Goal: Task Accomplishment & Management: Complete application form

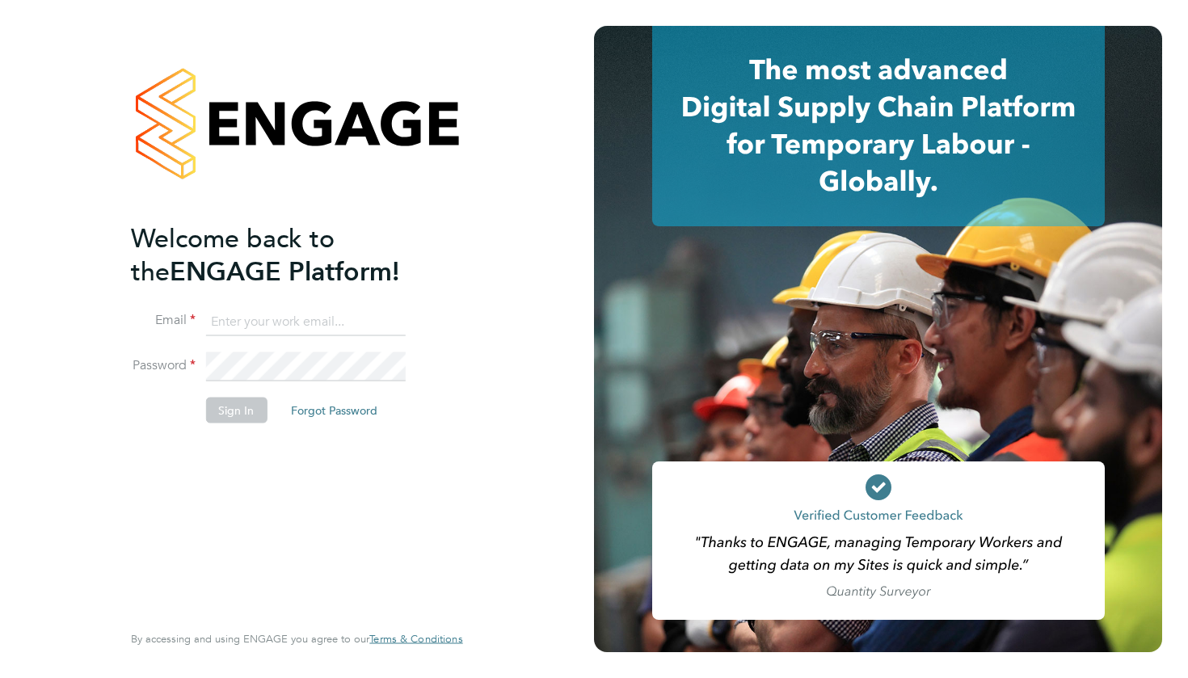
click at [295, 327] on input at bounding box center [305, 321] width 200 height 29
type input "[PERSON_NAME][EMAIL_ADDRESS][DOMAIN_NAME]"
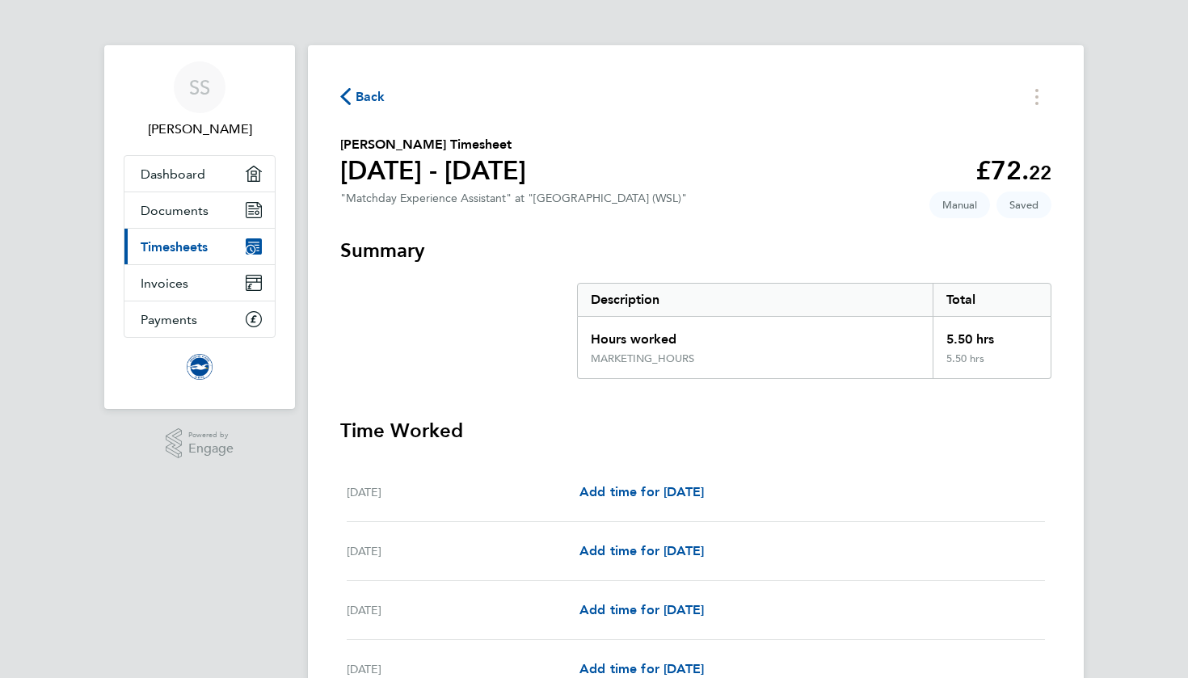
click at [377, 86] on button "Back" at bounding box center [362, 96] width 45 height 20
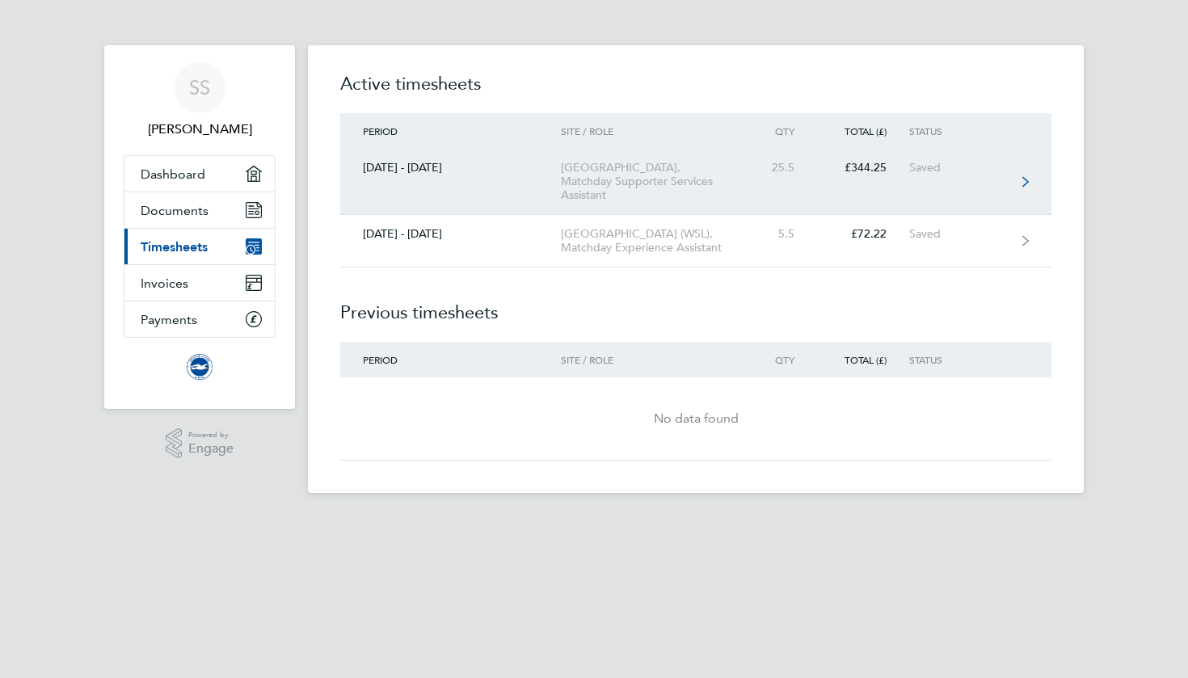
click at [646, 175] on div "[GEOGRAPHIC_DATA], Matchday Supporter Services Assistant" at bounding box center [653, 181] width 185 height 41
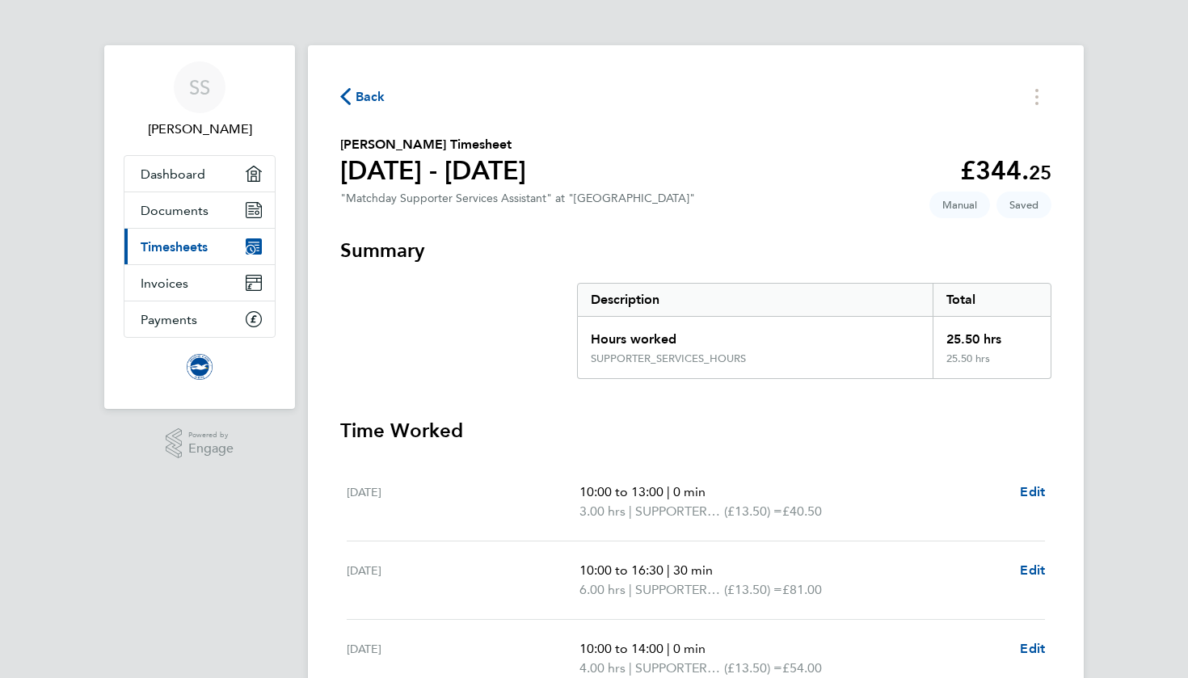
click at [364, 90] on span "Back" at bounding box center [371, 96] width 30 height 19
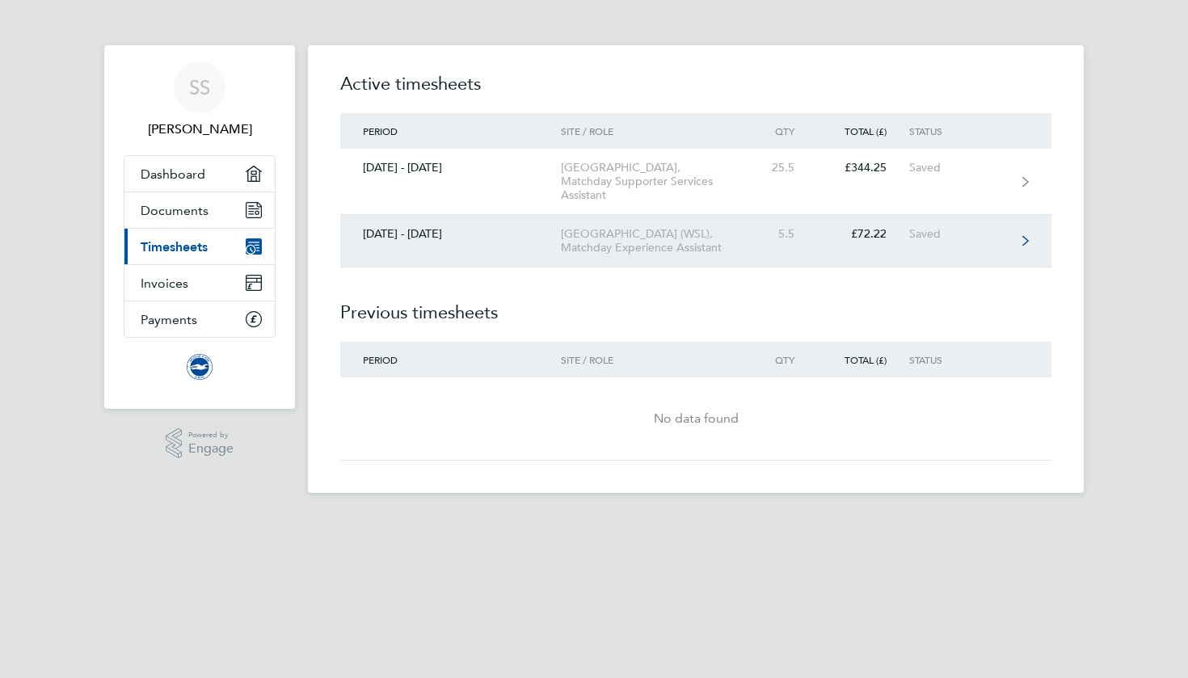
click at [575, 236] on div "[GEOGRAPHIC_DATA] (WSL), Matchday Experience Assistant" at bounding box center [653, 240] width 185 height 27
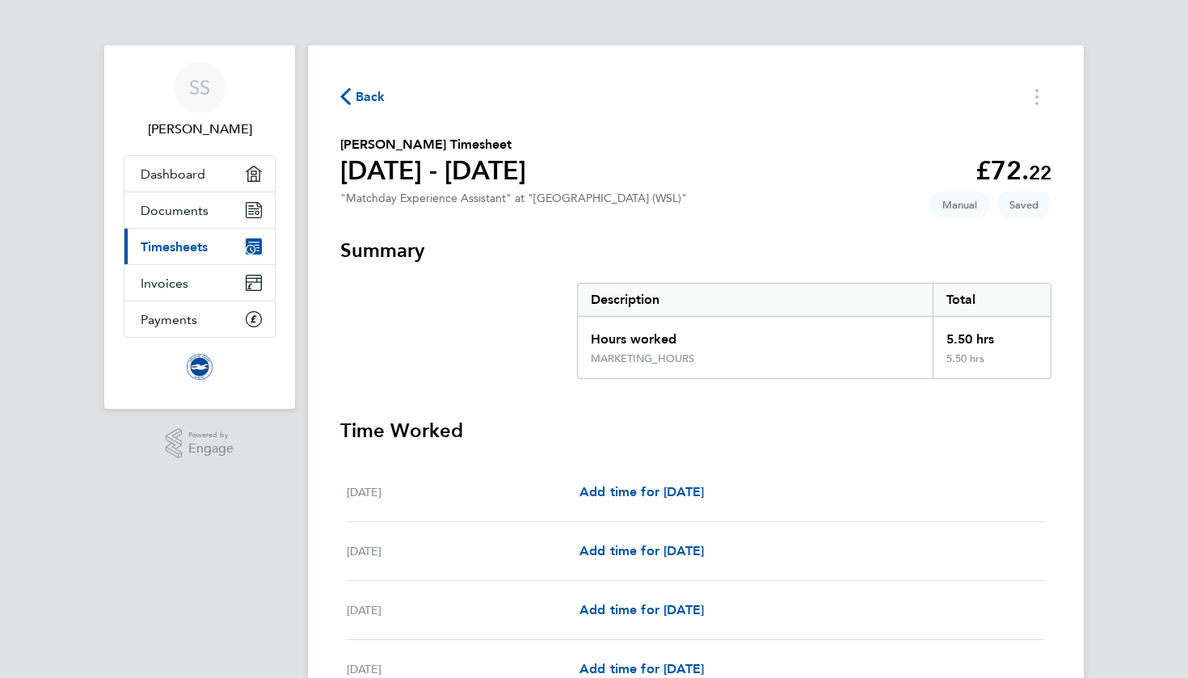
click at [369, 89] on span "Back" at bounding box center [371, 96] width 30 height 19
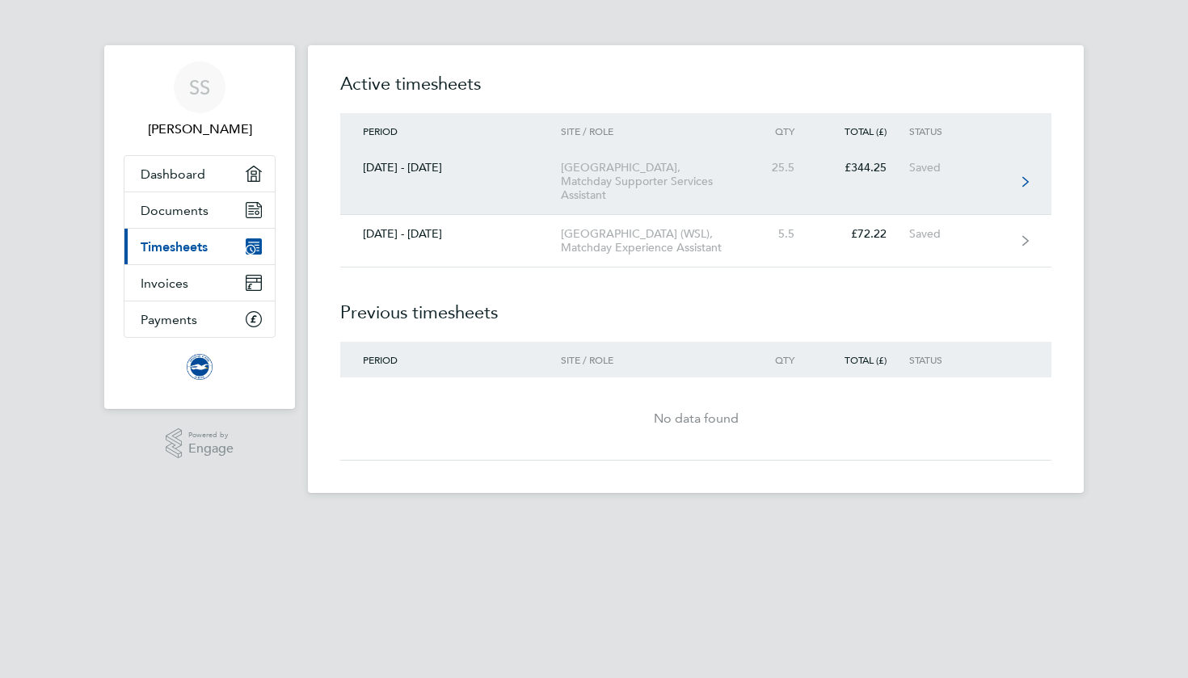
click at [811, 178] on link "[DATE] - [DATE] [GEOGRAPHIC_DATA], Matchday Supporter Services Assistant 25.5 £…" at bounding box center [695, 182] width 711 height 66
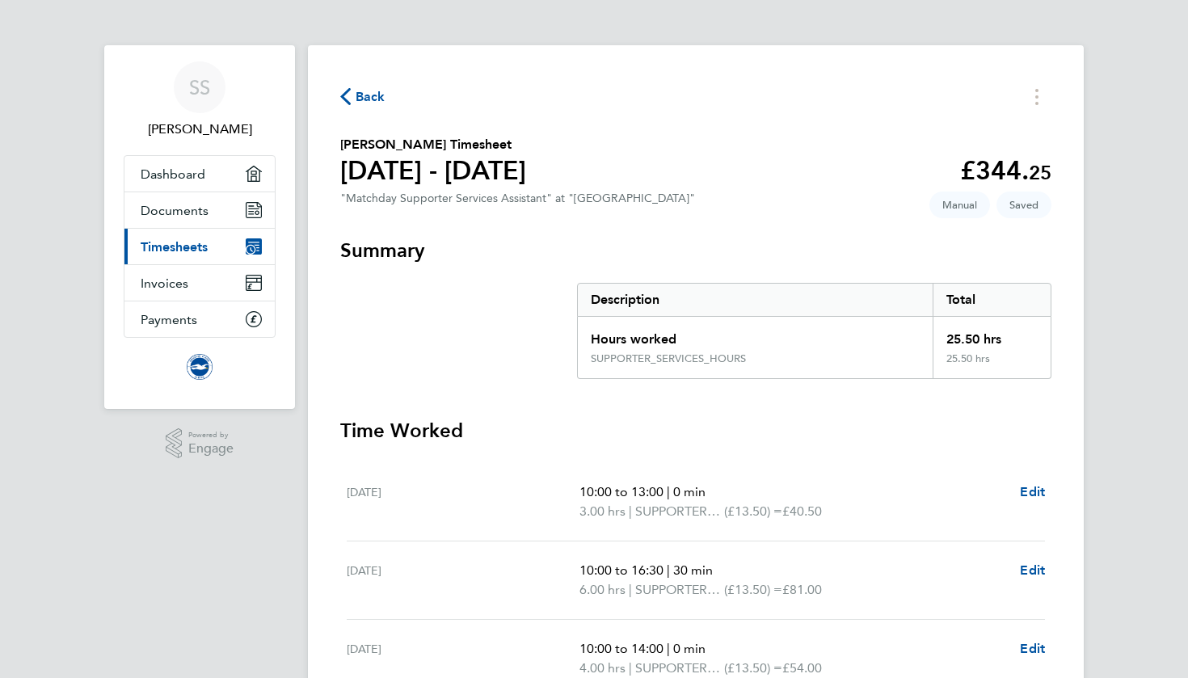
click at [365, 90] on span "Back" at bounding box center [371, 96] width 30 height 19
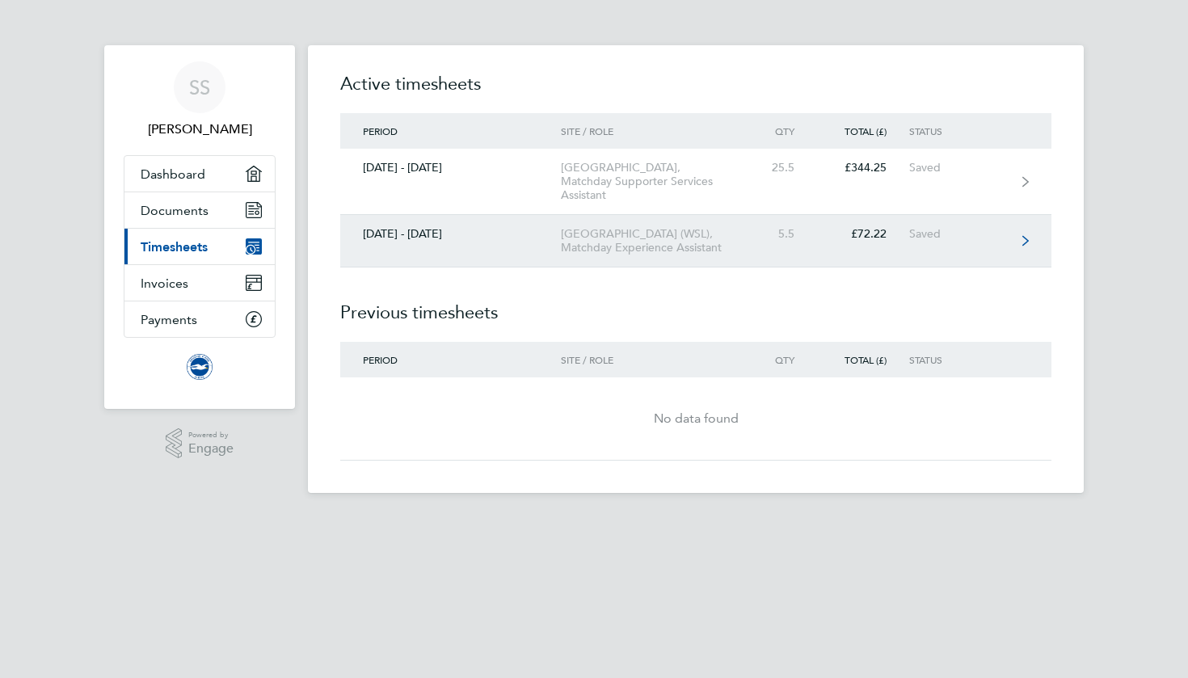
click at [588, 229] on div "[GEOGRAPHIC_DATA] (WSL), Matchday Experience Assistant" at bounding box center [653, 240] width 185 height 27
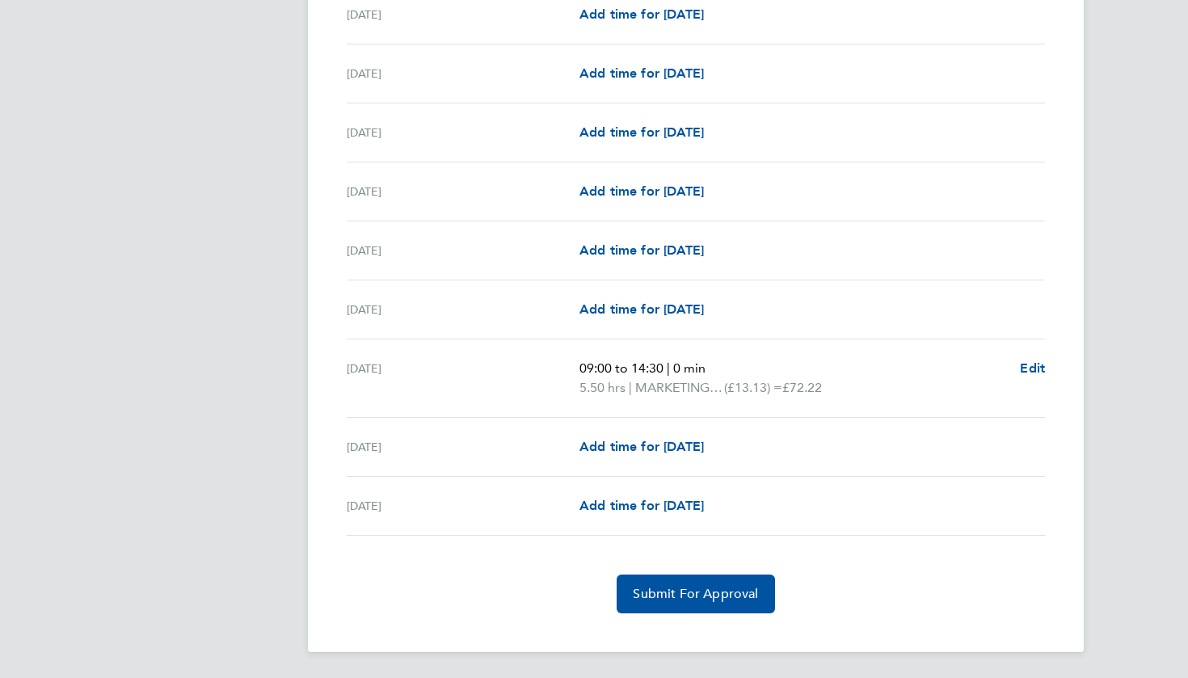
scroll to position [1717, 0]
click at [668, 592] on span "Submit For Approval" at bounding box center [695, 594] width 125 height 16
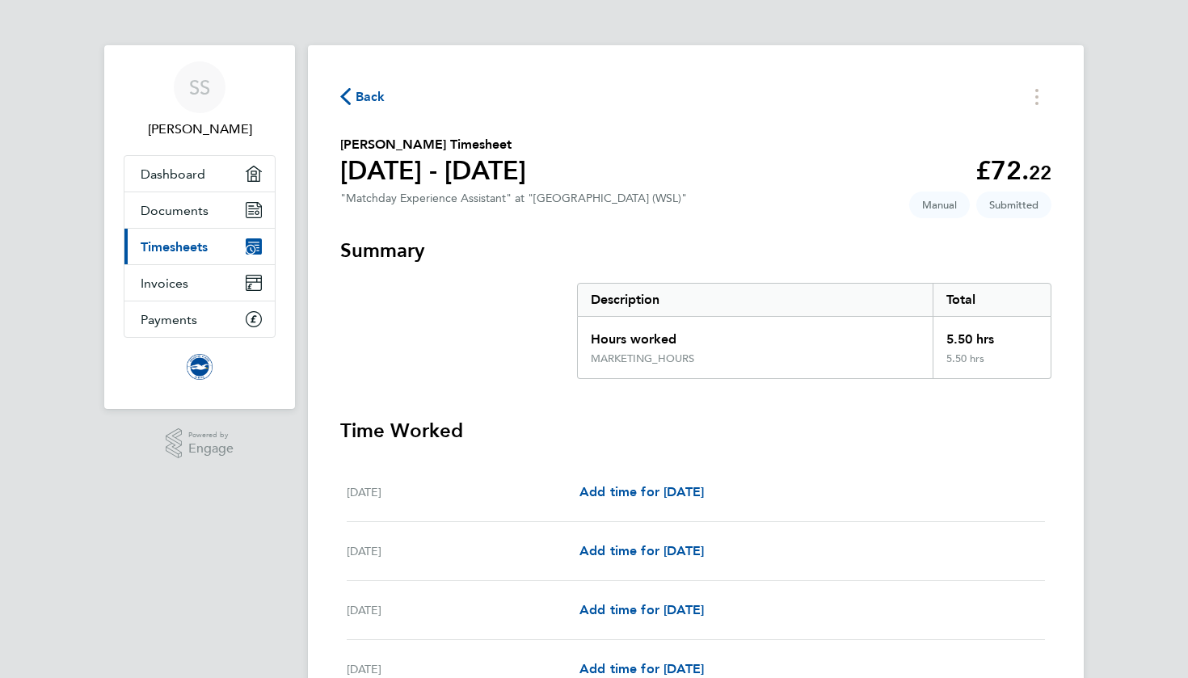
scroll to position [0, 0]
click at [372, 99] on span "Back" at bounding box center [371, 96] width 30 height 19
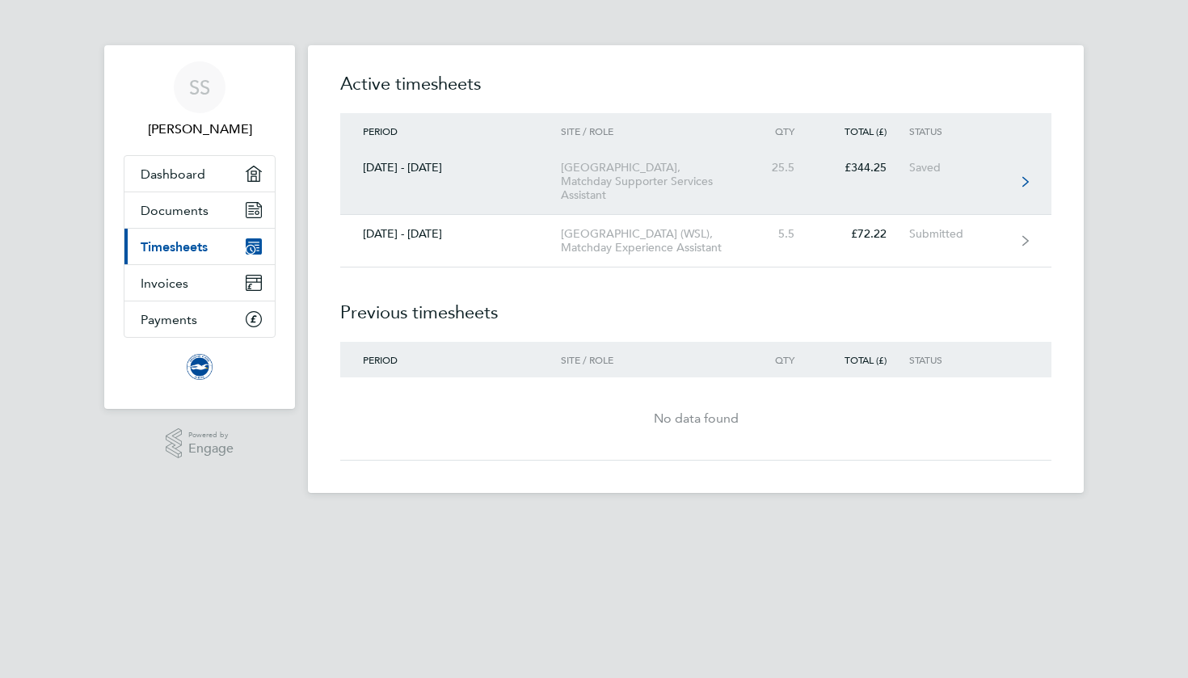
click at [583, 179] on div "[GEOGRAPHIC_DATA], Matchday Supporter Services Assistant" at bounding box center [653, 181] width 185 height 41
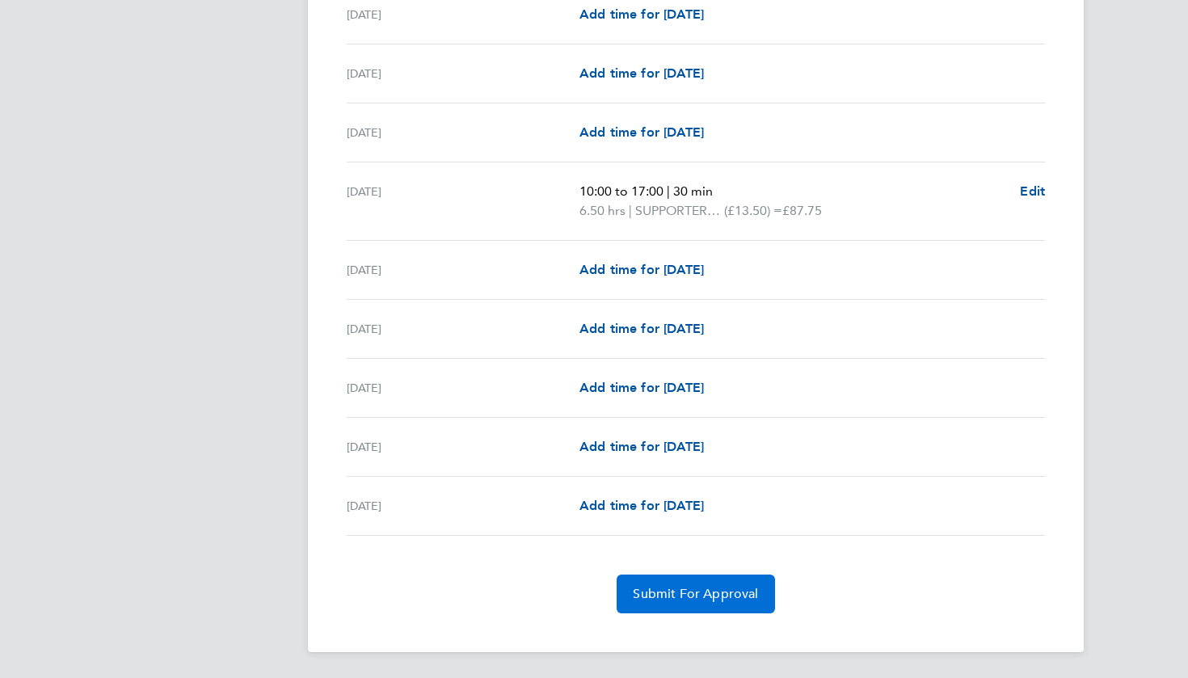
scroll to position [1322, 0]
click at [696, 596] on span "Submit For Approval" at bounding box center [695, 594] width 125 height 16
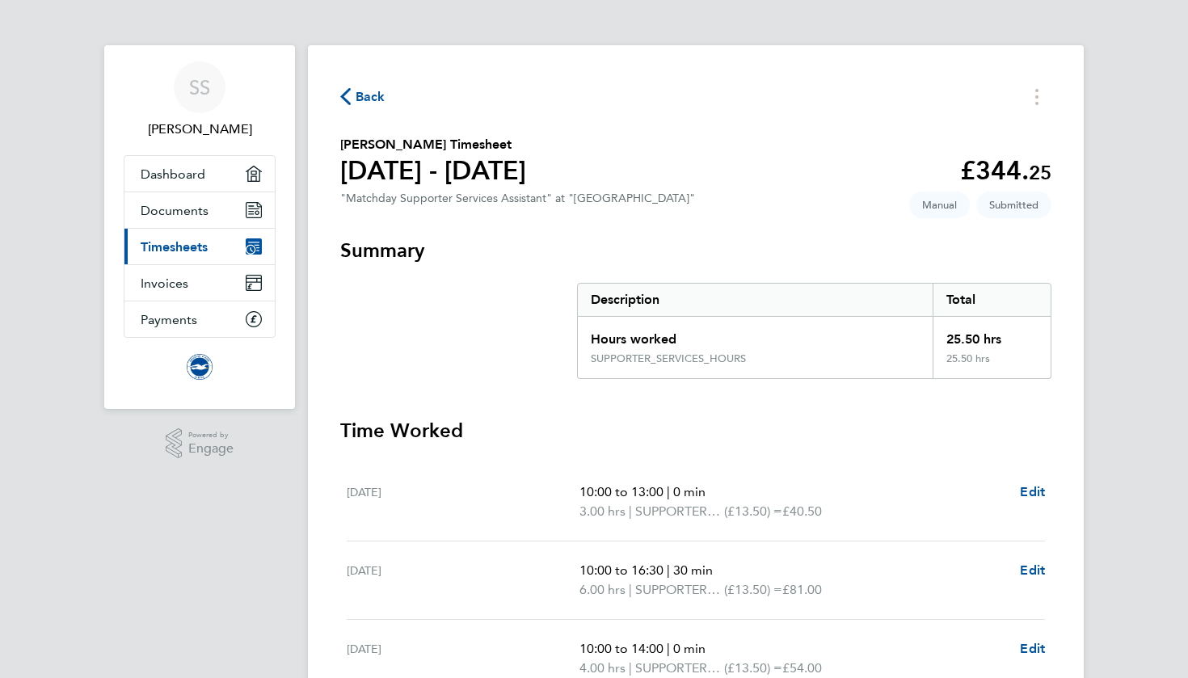
scroll to position [0, 0]
click at [365, 91] on span "Back" at bounding box center [371, 96] width 30 height 19
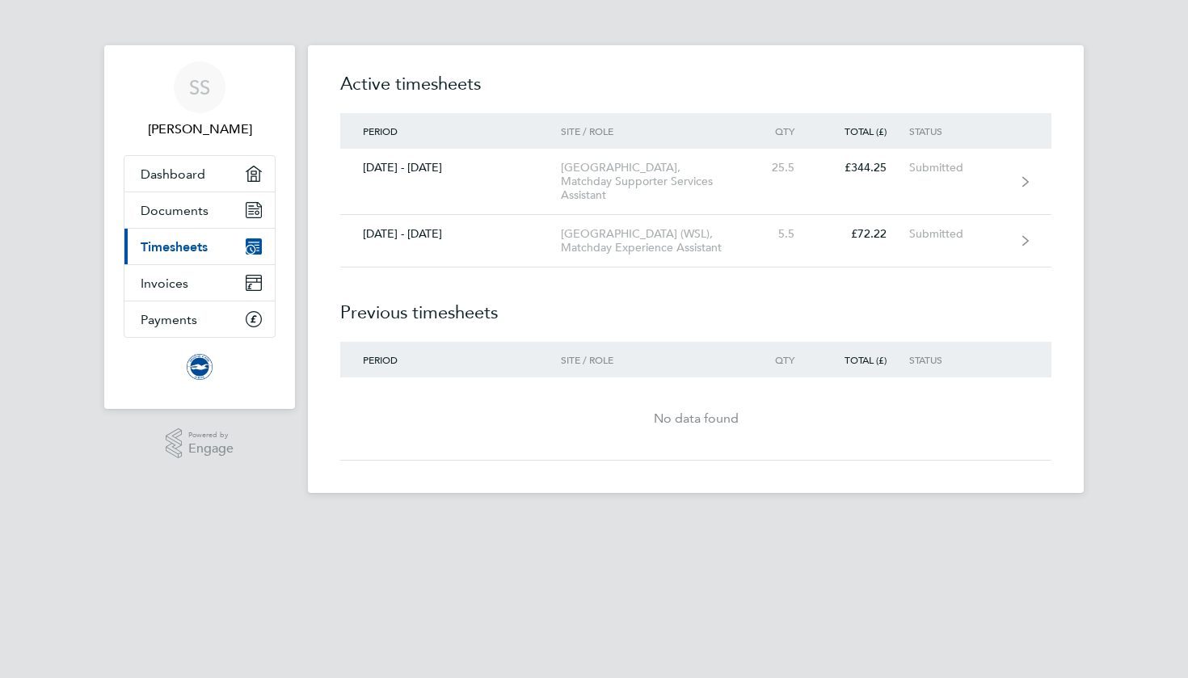
click at [213, 245] on link "Current page: Timesheets" at bounding box center [199, 247] width 150 height 36
